Goal: Task Accomplishment & Management: Manage account settings

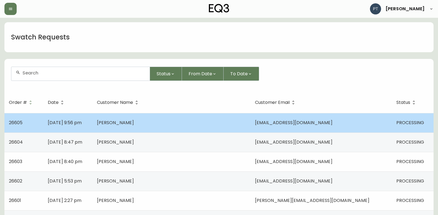
click at [147, 130] on td "[PERSON_NAME]" at bounding box center [171, 122] width 158 height 19
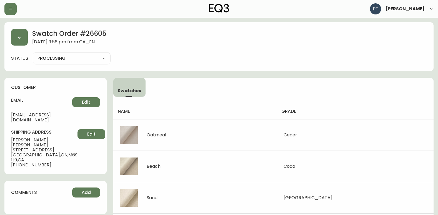
click at [95, 59] on select "PROCESSING SHIPPED CANCELLED" at bounding box center [72, 58] width 78 height 8
click at [33, 54] on select "PROCESSING SHIPPED CANCELLED" at bounding box center [72, 58] width 78 height 8
select select "PROCESSING"
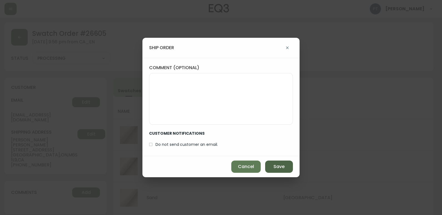
click at [271, 167] on button "Save" at bounding box center [279, 166] width 28 height 12
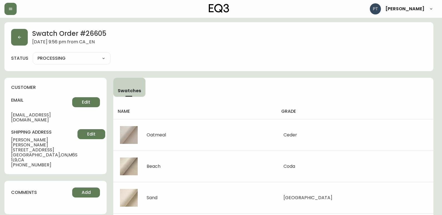
type input "SHIPPED"
select select "SHIPPED"
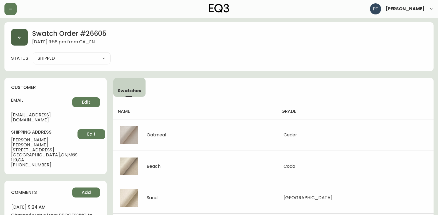
click at [17, 36] on icon "button" at bounding box center [19, 37] width 4 height 4
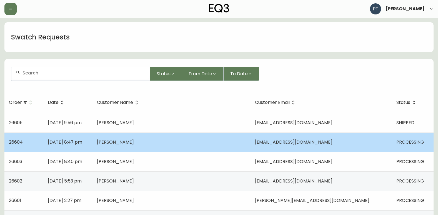
click at [125, 149] on td "[PERSON_NAME]" at bounding box center [171, 141] width 158 height 19
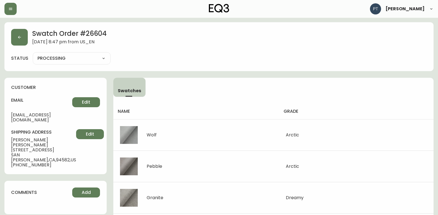
click at [92, 56] on select "PROCESSING SHIPPED CANCELLED" at bounding box center [72, 58] width 78 height 8
click at [33, 54] on select "PROCESSING SHIPPED CANCELLED" at bounding box center [72, 58] width 78 height 8
select select "PROCESSING"
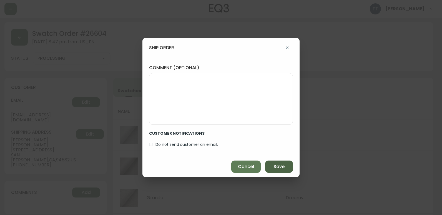
click at [283, 168] on span "Save" at bounding box center [278, 166] width 11 height 6
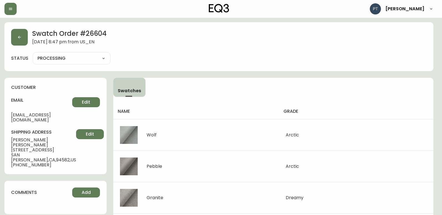
type input "SHIPPED"
select select "SHIPPED"
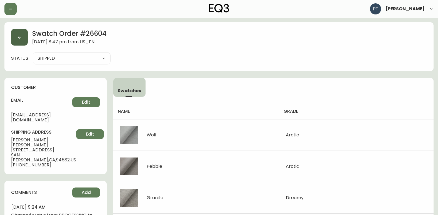
click at [18, 40] on button "button" at bounding box center [19, 37] width 17 height 17
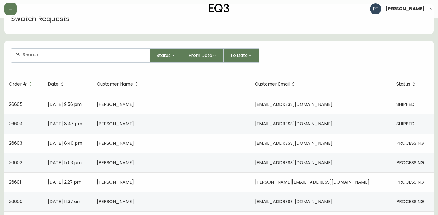
scroll to position [28, 0]
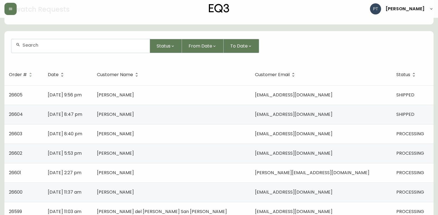
click at [134, 133] on span "[PERSON_NAME]" at bounding box center [115, 133] width 37 height 6
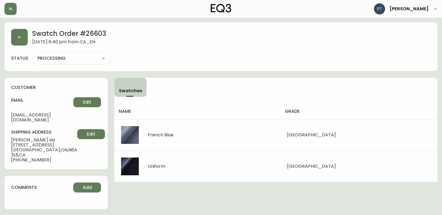
click at [80, 58] on select "PROCESSING SHIPPED CANCELLED" at bounding box center [72, 58] width 78 height 8
click at [33, 54] on select "PROCESSING SHIPPED CANCELLED" at bounding box center [72, 58] width 78 height 8
select select "PROCESSING"
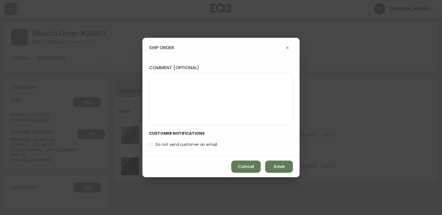
drag, startPoint x: 287, startPoint y: 169, endPoint x: 257, endPoint y: 154, distance: 33.4
click at [284, 169] on button "Save" at bounding box center [279, 166] width 28 height 12
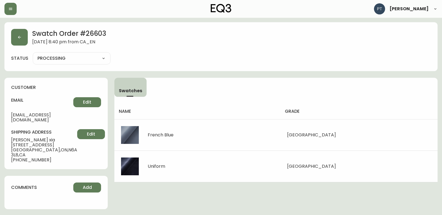
type input "SHIPPED"
select select "SHIPPED"
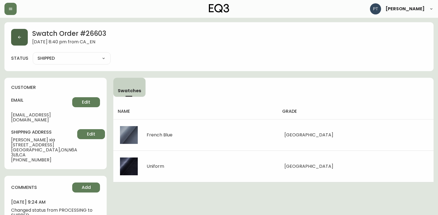
click at [21, 41] on button "button" at bounding box center [19, 37] width 17 height 17
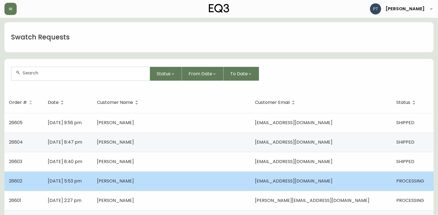
click at [260, 185] on td "[EMAIL_ADDRESS][DOMAIN_NAME]" at bounding box center [320, 180] width 141 height 19
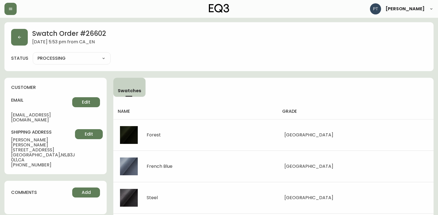
click at [93, 60] on select "PROCESSING SHIPPED CANCELLED" at bounding box center [72, 58] width 78 height 8
click at [33, 54] on select "PROCESSING SHIPPED CANCELLED" at bounding box center [72, 58] width 78 height 8
select select "PROCESSING"
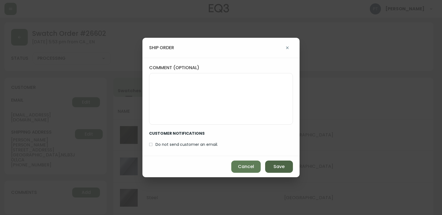
click at [284, 165] on button "Save" at bounding box center [279, 166] width 28 height 12
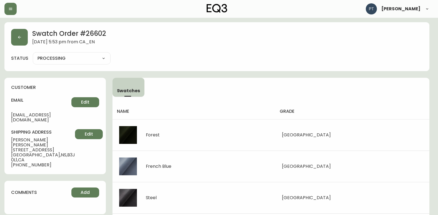
type input "SHIPPED"
select select "SHIPPED"
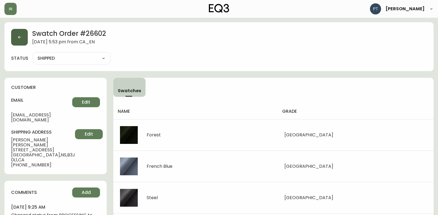
click at [26, 36] on button "button" at bounding box center [19, 37] width 17 height 17
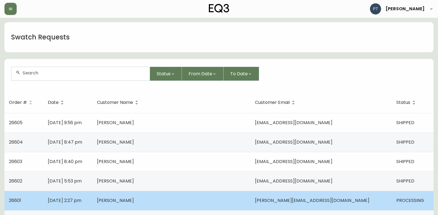
click at [234, 203] on td "[PERSON_NAME]" at bounding box center [171, 200] width 158 height 19
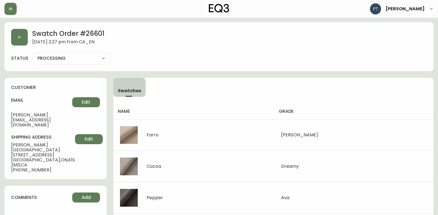
drag, startPoint x: 85, startPoint y: 58, endPoint x: 85, endPoint y: 61, distance: 3.6
click at [85, 58] on select "PROCESSING SHIPPED CANCELLED" at bounding box center [72, 58] width 78 height 8
click at [33, 54] on select "PROCESSING SHIPPED CANCELLED" at bounding box center [72, 58] width 78 height 8
select select "PROCESSING"
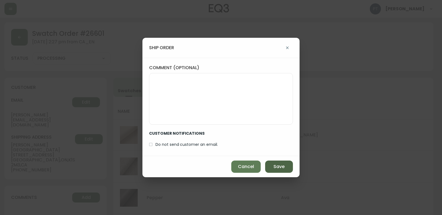
click at [279, 161] on button "Save" at bounding box center [279, 166] width 28 height 12
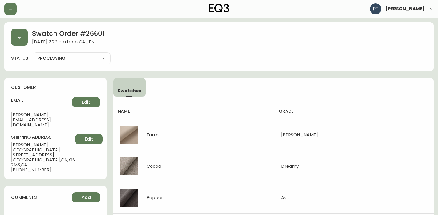
type input "SHIPPED"
select select "SHIPPED"
click at [24, 35] on button "button" at bounding box center [19, 37] width 17 height 17
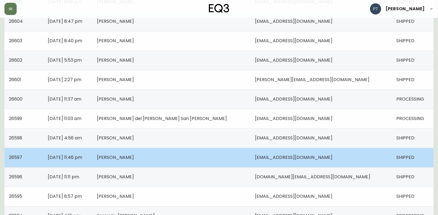
scroll to position [111, 0]
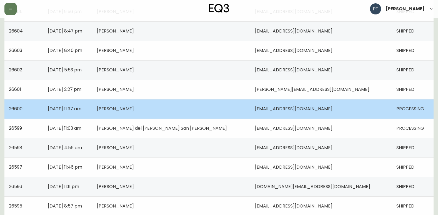
click at [212, 112] on td "[PERSON_NAME]" at bounding box center [171, 108] width 158 height 19
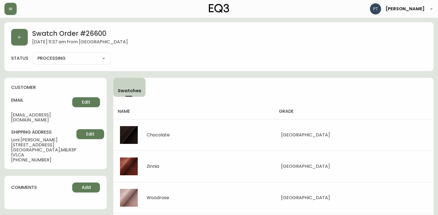
drag, startPoint x: 92, startPoint y: 56, endPoint x: 92, endPoint y: 62, distance: 5.8
click at [92, 56] on select "PROCESSING SHIPPED CANCELLED" at bounding box center [72, 58] width 78 height 8
click at [33, 54] on select "PROCESSING SHIPPED CANCELLED" at bounding box center [72, 58] width 78 height 8
select select "PROCESSING"
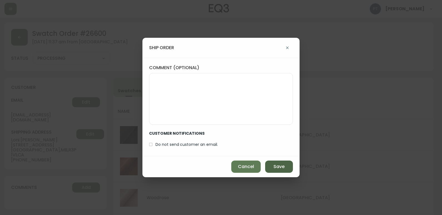
click at [283, 171] on button "Save" at bounding box center [279, 166] width 28 height 12
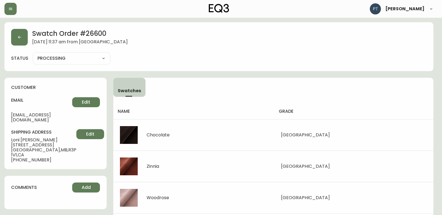
type input "SHIPPED"
select select "SHIPPED"
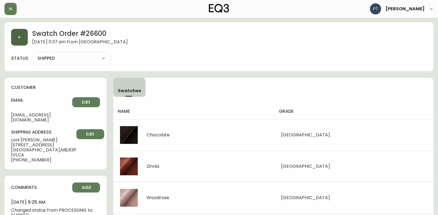
click at [13, 37] on button "button" at bounding box center [19, 37] width 17 height 17
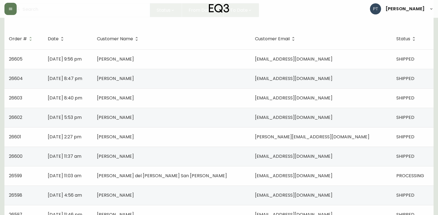
scroll to position [139, 0]
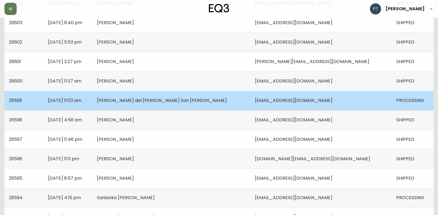
click at [228, 104] on td "[PERSON_NAME] del [PERSON_NAME] San [PERSON_NAME]" at bounding box center [171, 100] width 158 height 19
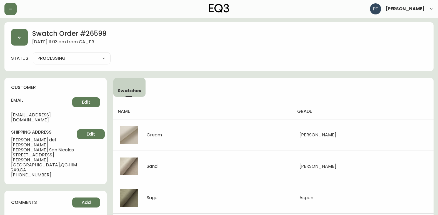
click at [88, 59] on select "PROCESSING SHIPPED CANCELLED" at bounding box center [72, 58] width 78 height 8
click at [33, 54] on select "PROCESSING SHIPPED CANCELLED" at bounding box center [72, 58] width 78 height 8
select select "PROCESSING"
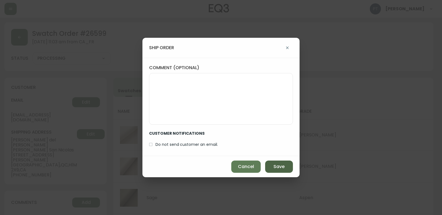
click at [278, 167] on span "Save" at bounding box center [278, 166] width 11 height 6
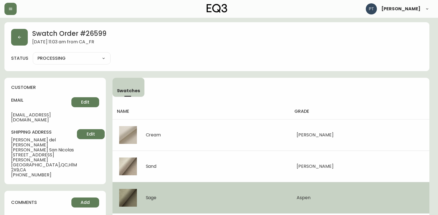
type input "SHIPPED"
select select "SHIPPED"
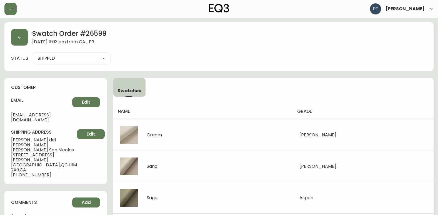
click at [22, 40] on button "button" at bounding box center [19, 37] width 17 height 17
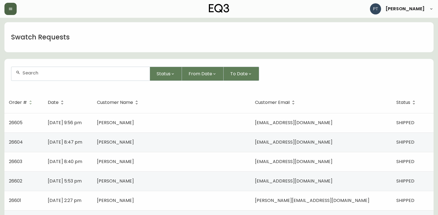
click at [5, 8] on button "button" at bounding box center [10, 9] width 12 height 12
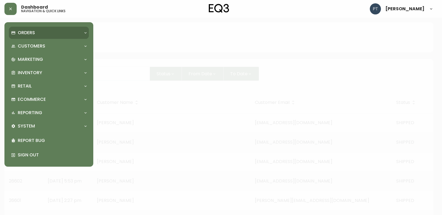
click at [14, 34] on icon at bounding box center [13, 32] width 4 height 3
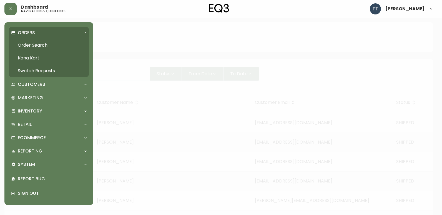
click at [47, 45] on link "Order Search" at bounding box center [49, 45] width 80 height 13
